Goal: Transaction & Acquisition: Purchase product/service

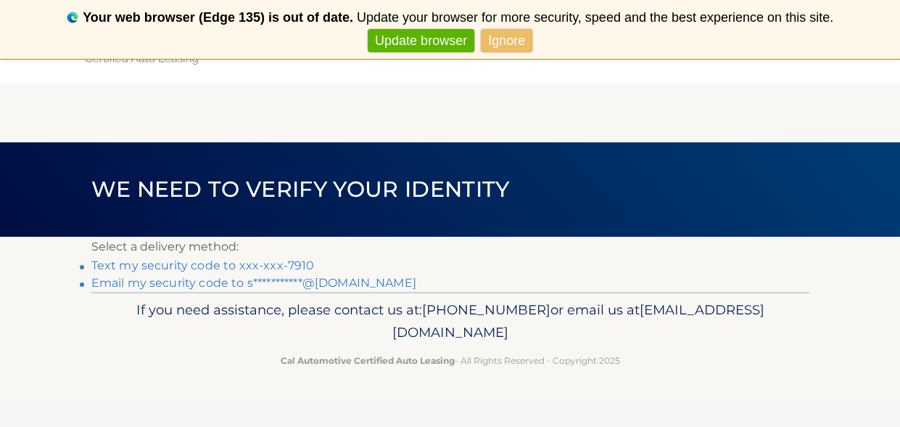
click at [217, 263] on link "Text my security code to xxx-xxx-7910" at bounding box center [202, 265] width 223 height 14
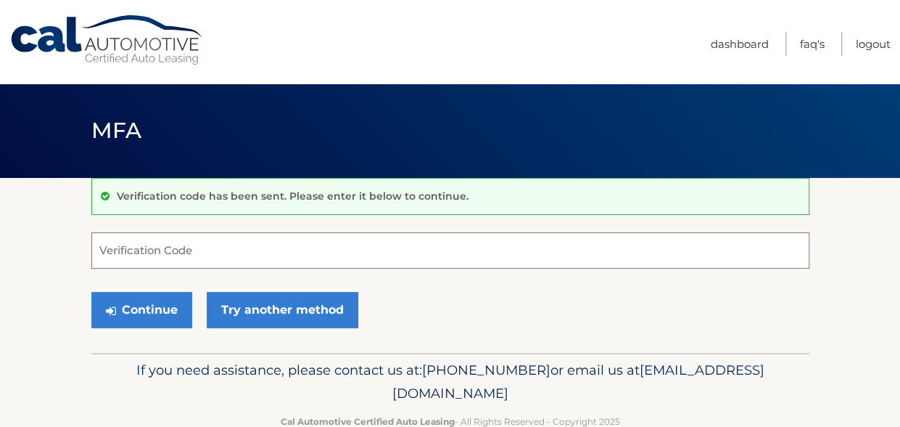
click at [160, 251] on input "Verification Code" at bounding box center [450, 250] width 718 height 36
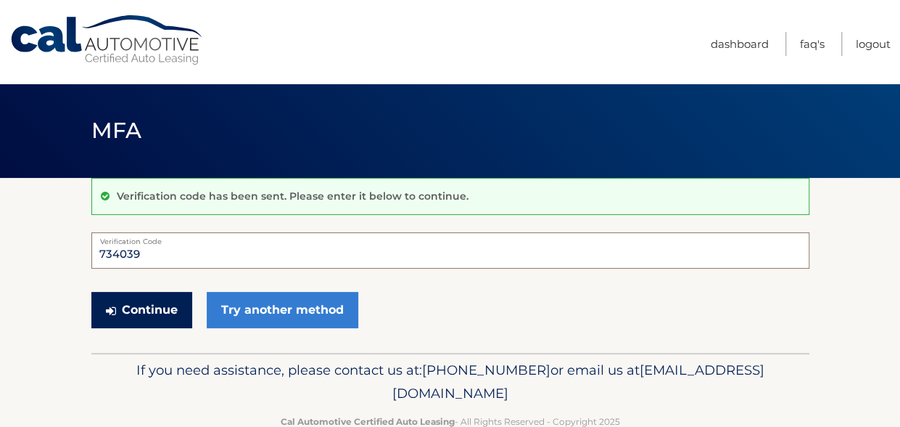
type input "734039"
click at [148, 314] on button "Continue" at bounding box center [141, 310] width 101 height 36
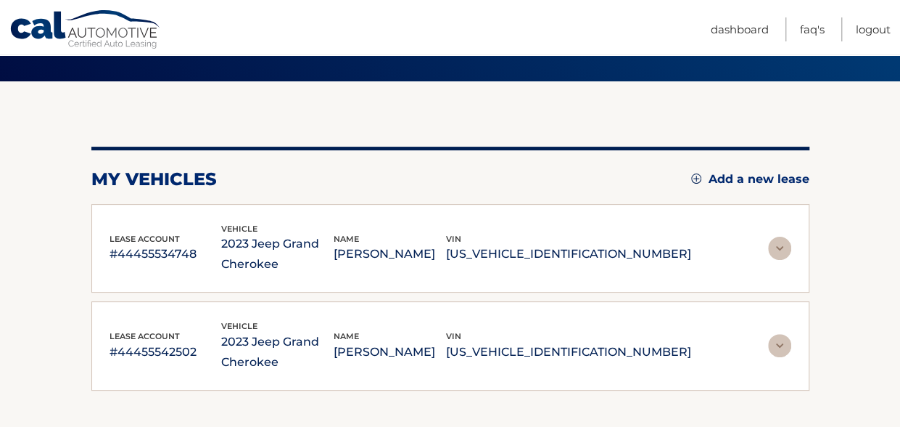
scroll to position [145, 0]
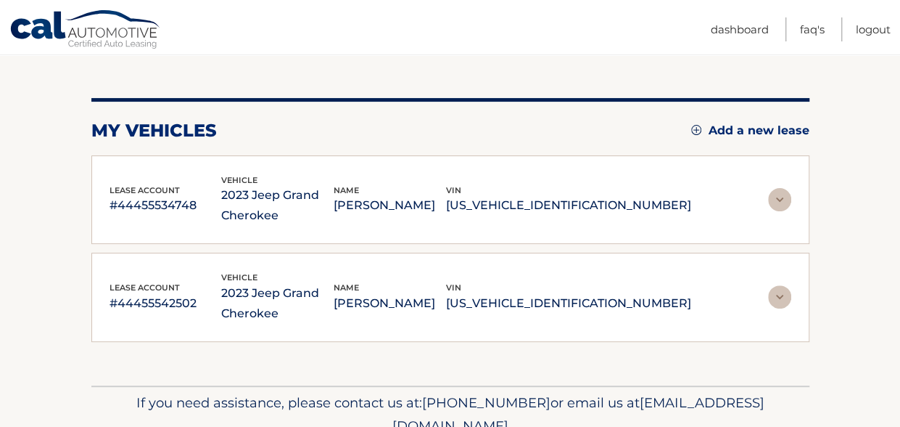
click at [778, 295] on img at bounding box center [779, 296] width 23 height 23
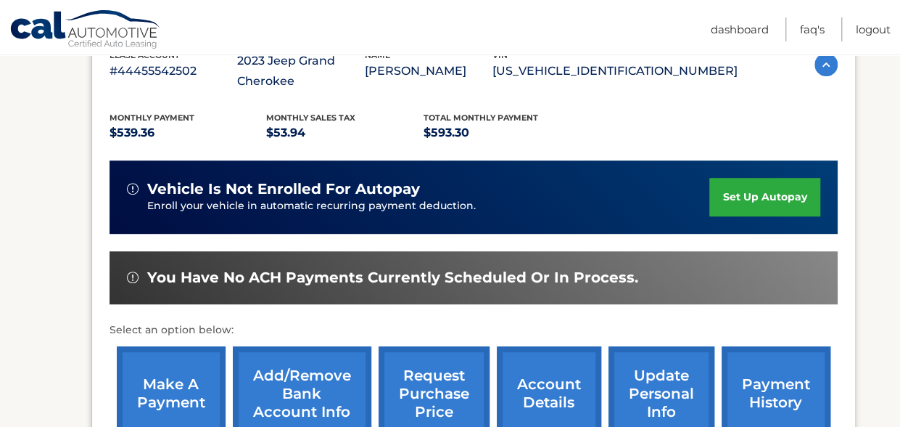
scroll to position [416, 0]
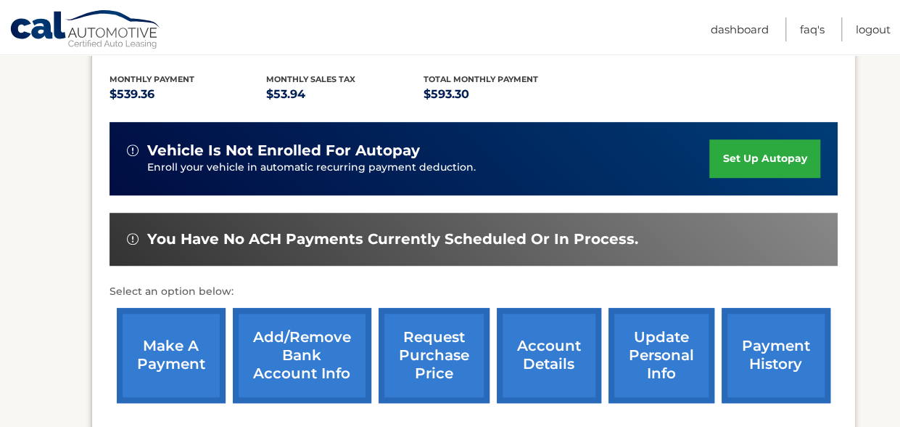
click at [178, 345] on link "make a payment" at bounding box center [171, 355] width 109 height 95
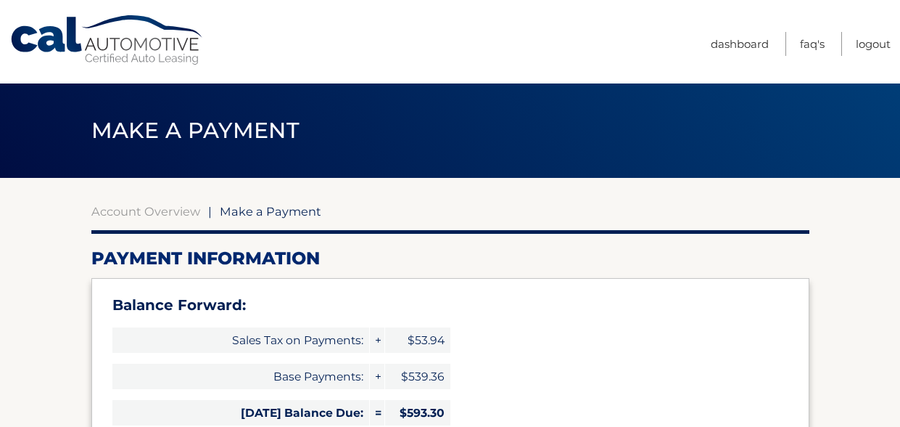
select select "ZjYzNTE2ZWMtNDUyOC00OTM4LThjMzMtNGVlNmEyYzM0ZjEz"
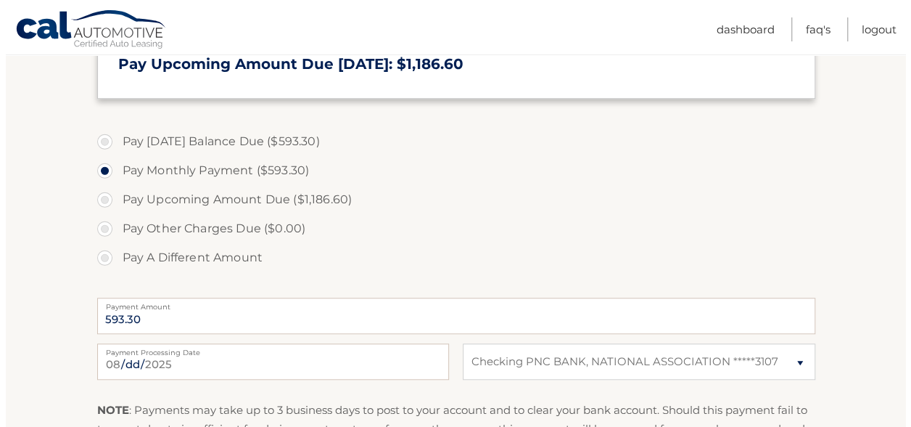
scroll to position [580, 0]
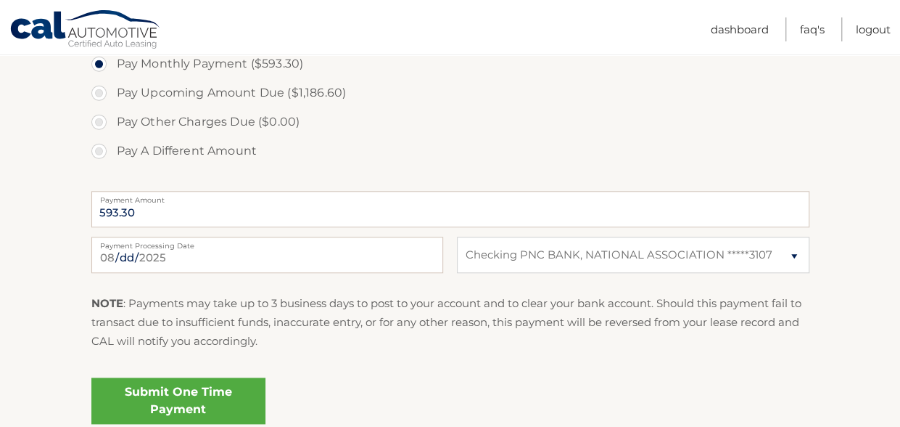
click at [181, 400] on link "Submit One Time Payment" at bounding box center [178, 400] width 174 height 46
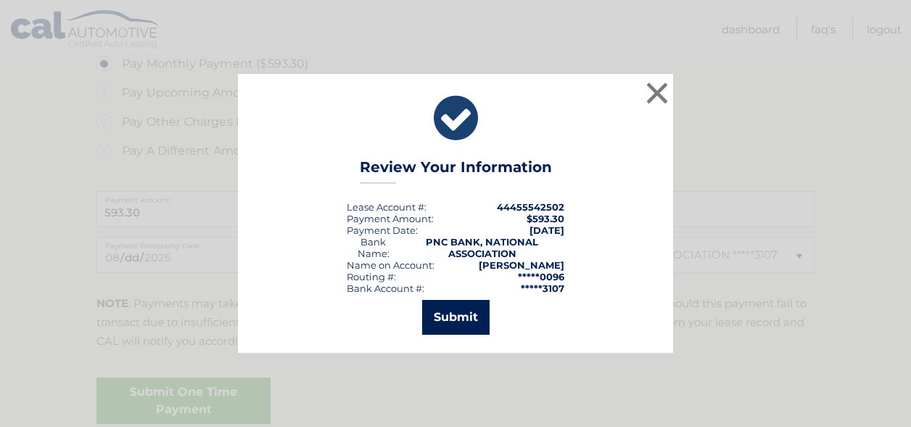
click at [445, 320] on button "Submit" at bounding box center [455, 317] width 67 height 35
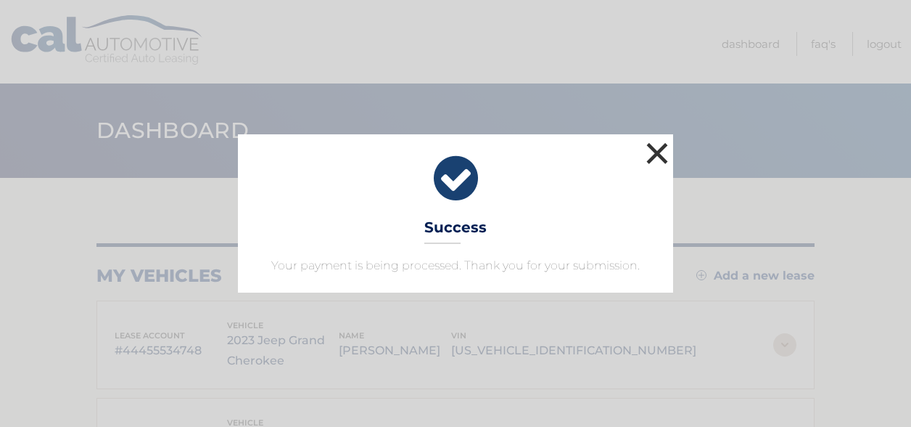
click at [657, 153] on button "×" at bounding box center [657, 153] width 29 height 29
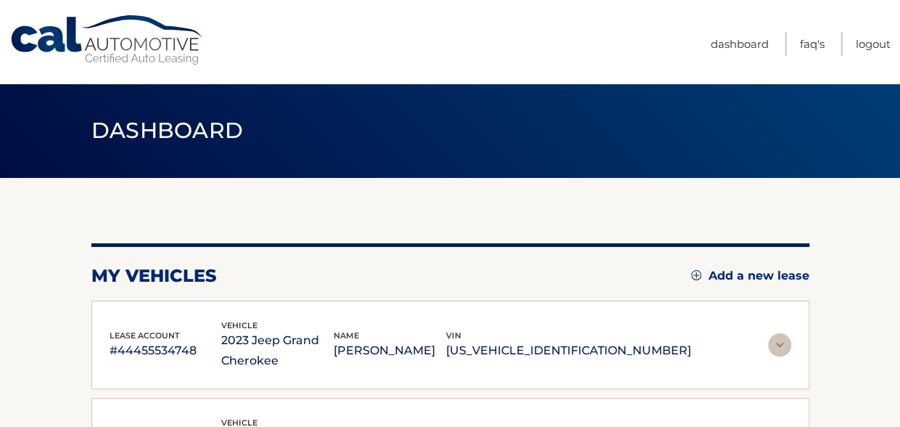
click at [778, 346] on img at bounding box center [779, 344] width 23 height 23
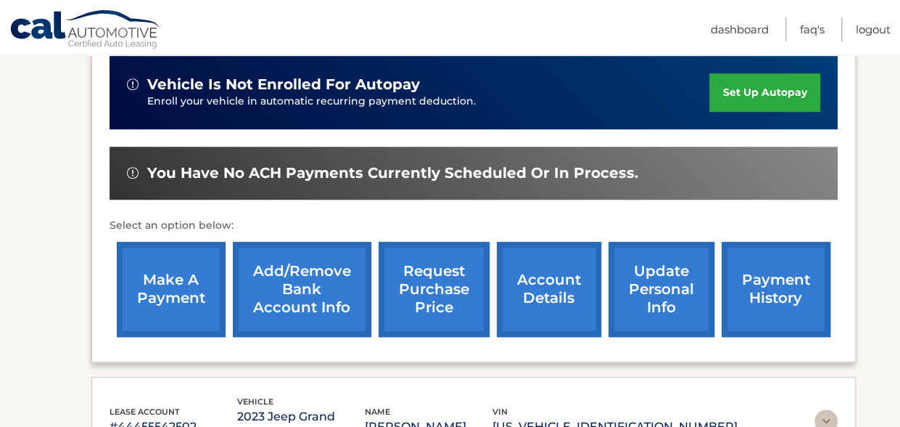
scroll to position [512, 0]
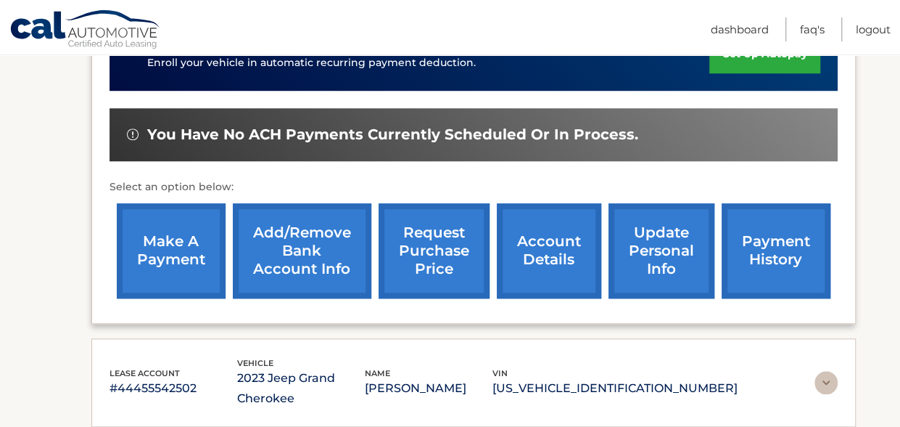
click at [768, 255] on link "payment history" at bounding box center [776, 250] width 109 height 95
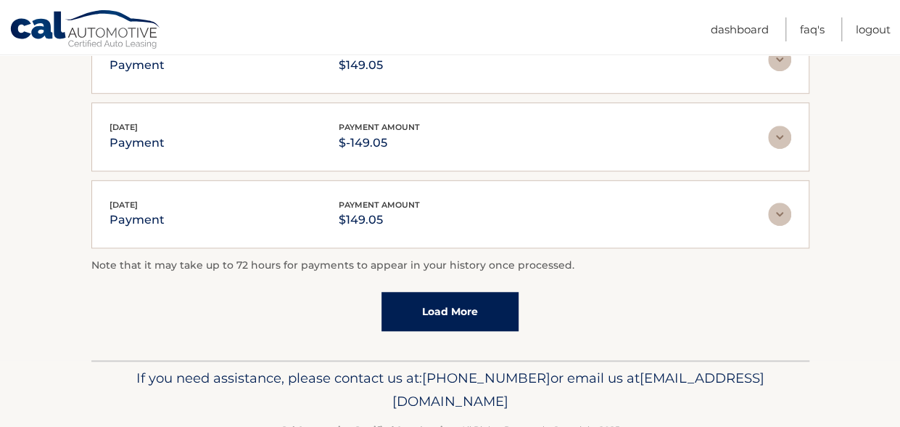
scroll to position [522, 0]
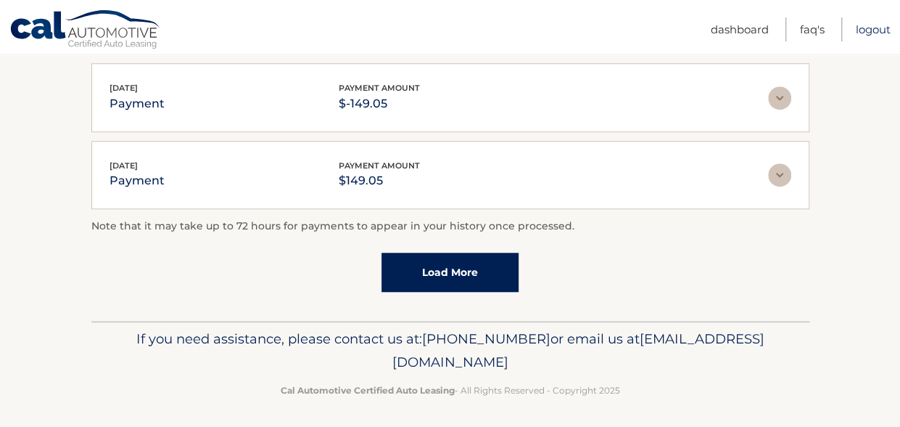
click at [873, 28] on link "Logout" at bounding box center [873, 29] width 35 height 24
